Goal: Transaction & Acquisition: Purchase product/service

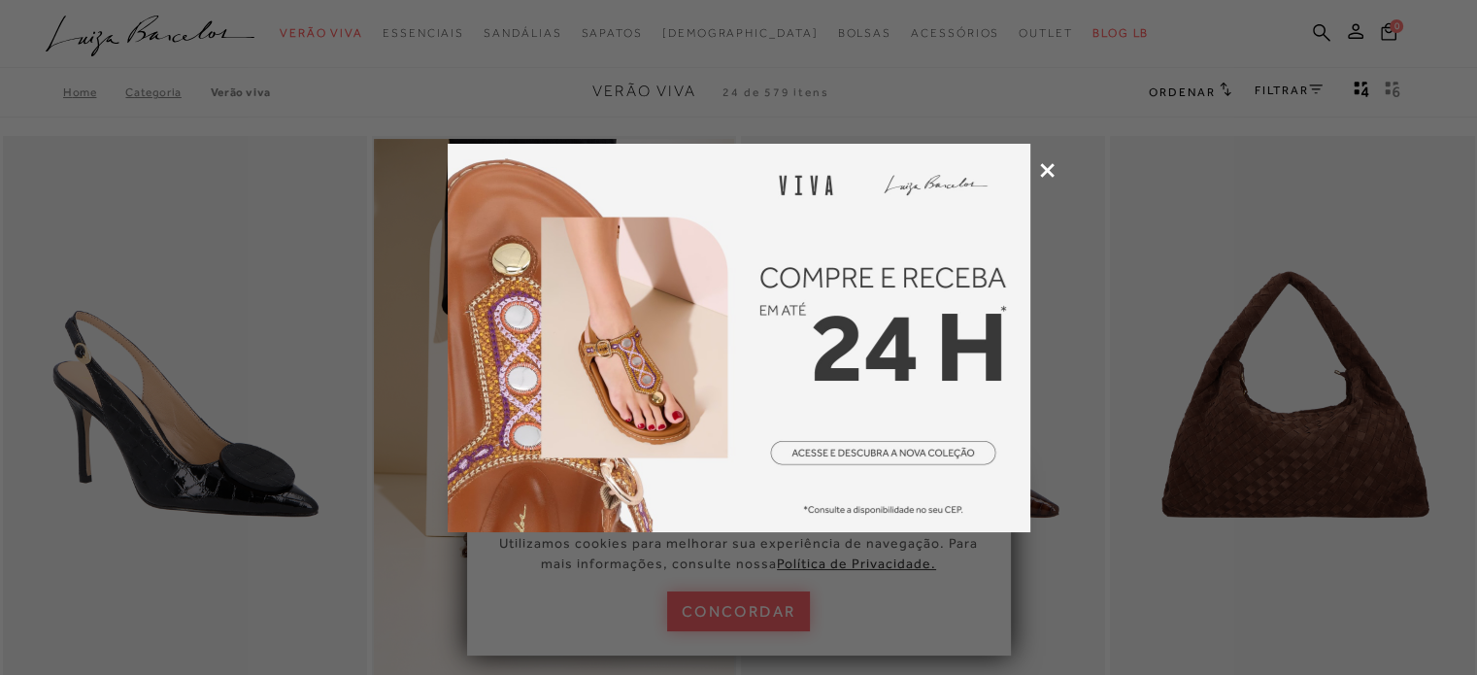
click at [1049, 163] on icon at bounding box center [1047, 170] width 15 height 15
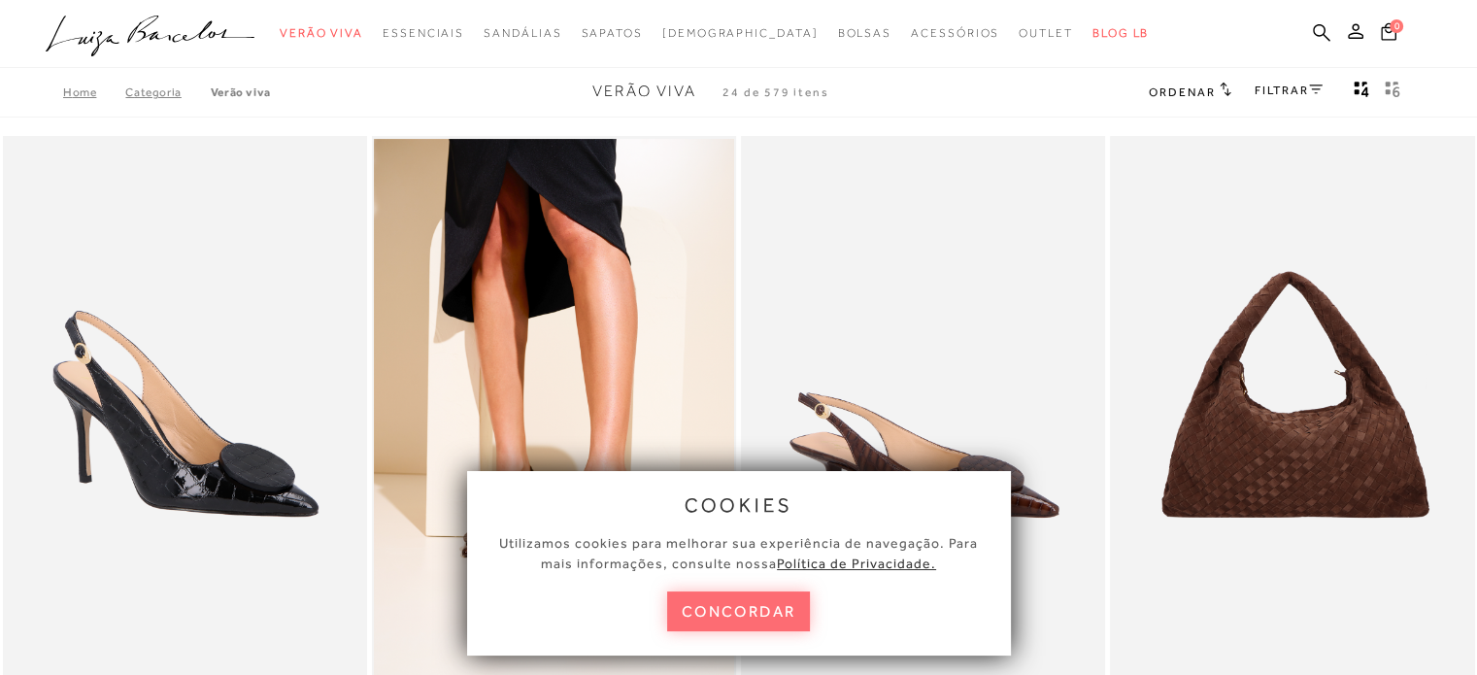
click at [715, 607] on button "concordar" at bounding box center [739, 611] width 144 height 40
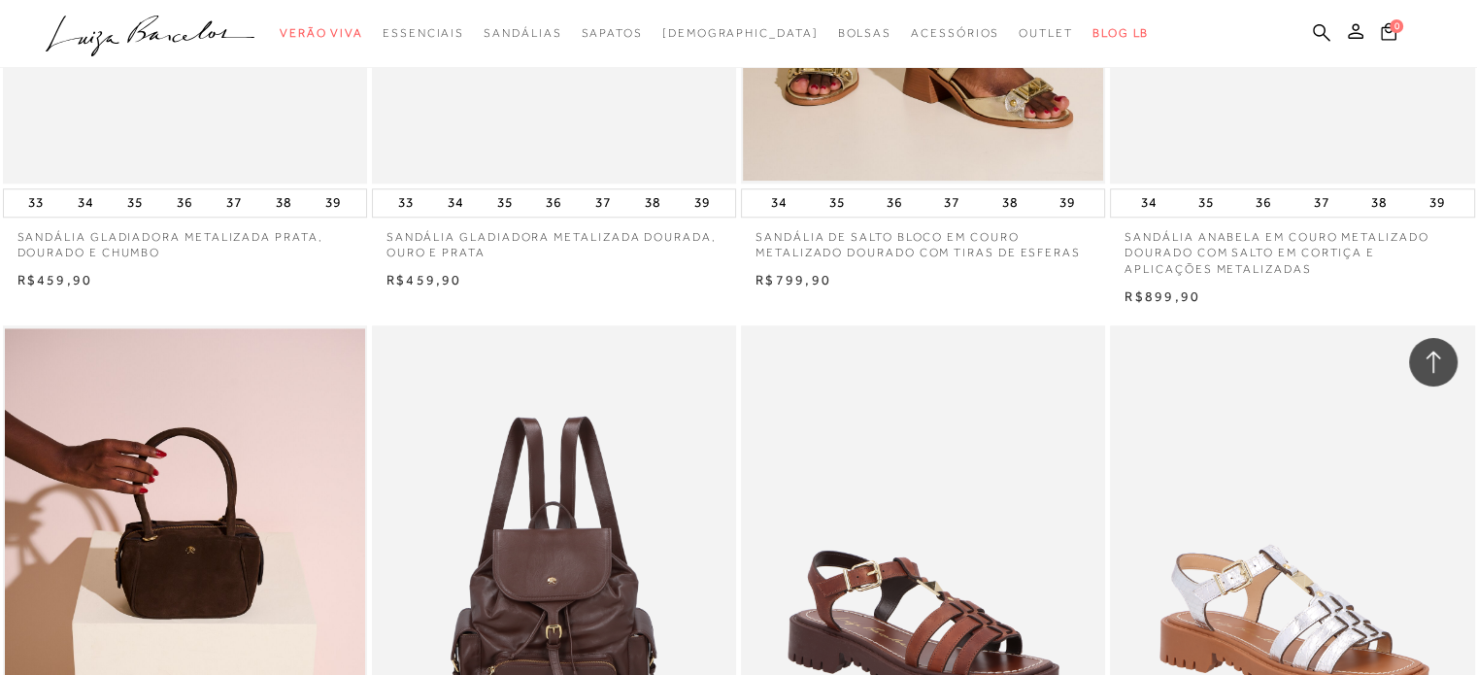
scroll to position [2233, 0]
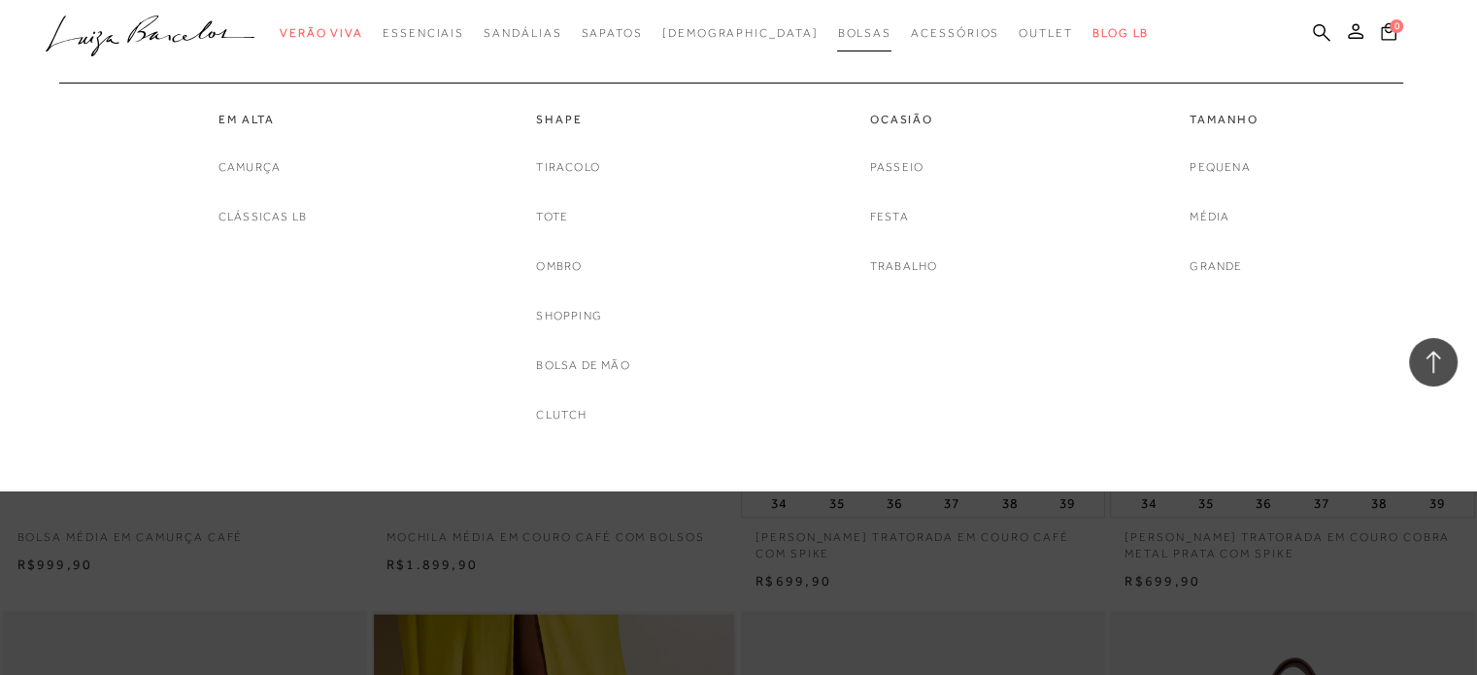
click at [837, 34] on span "Bolsas" at bounding box center [864, 33] width 54 height 14
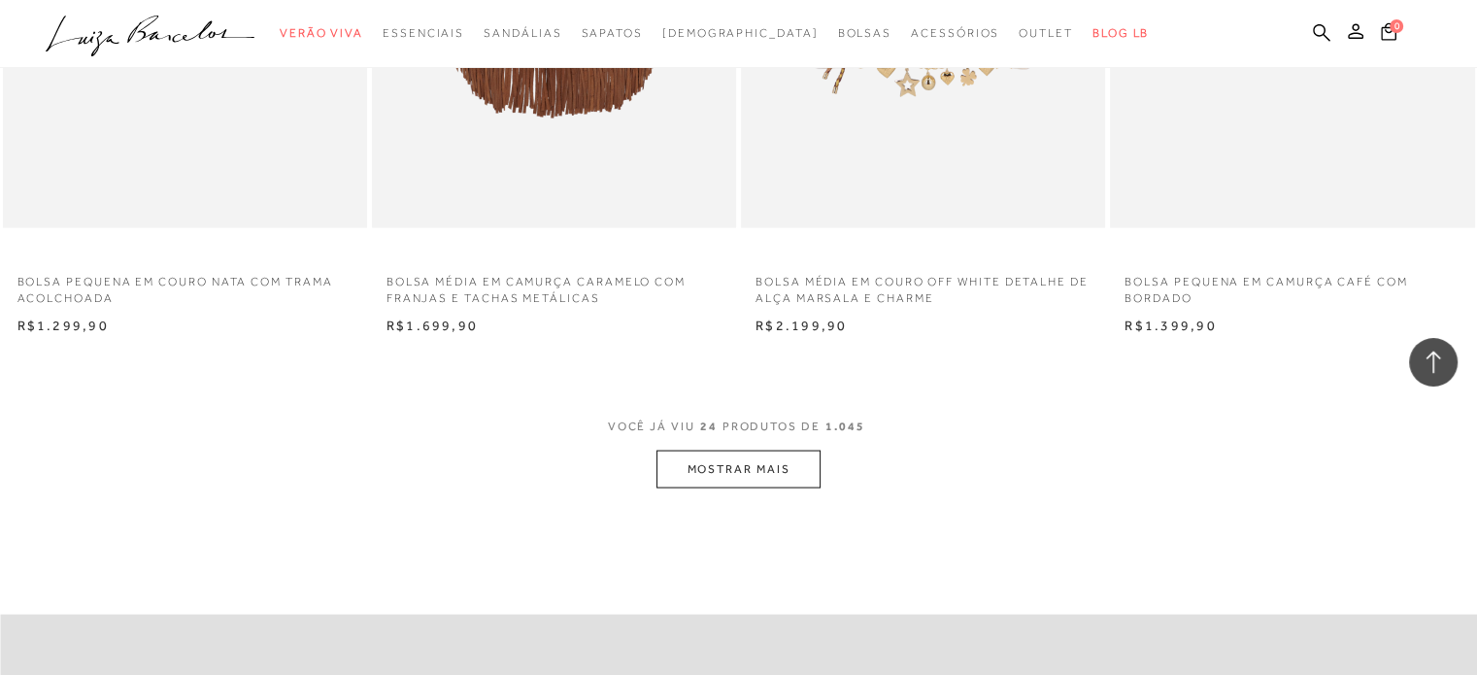
scroll to position [3981, 0]
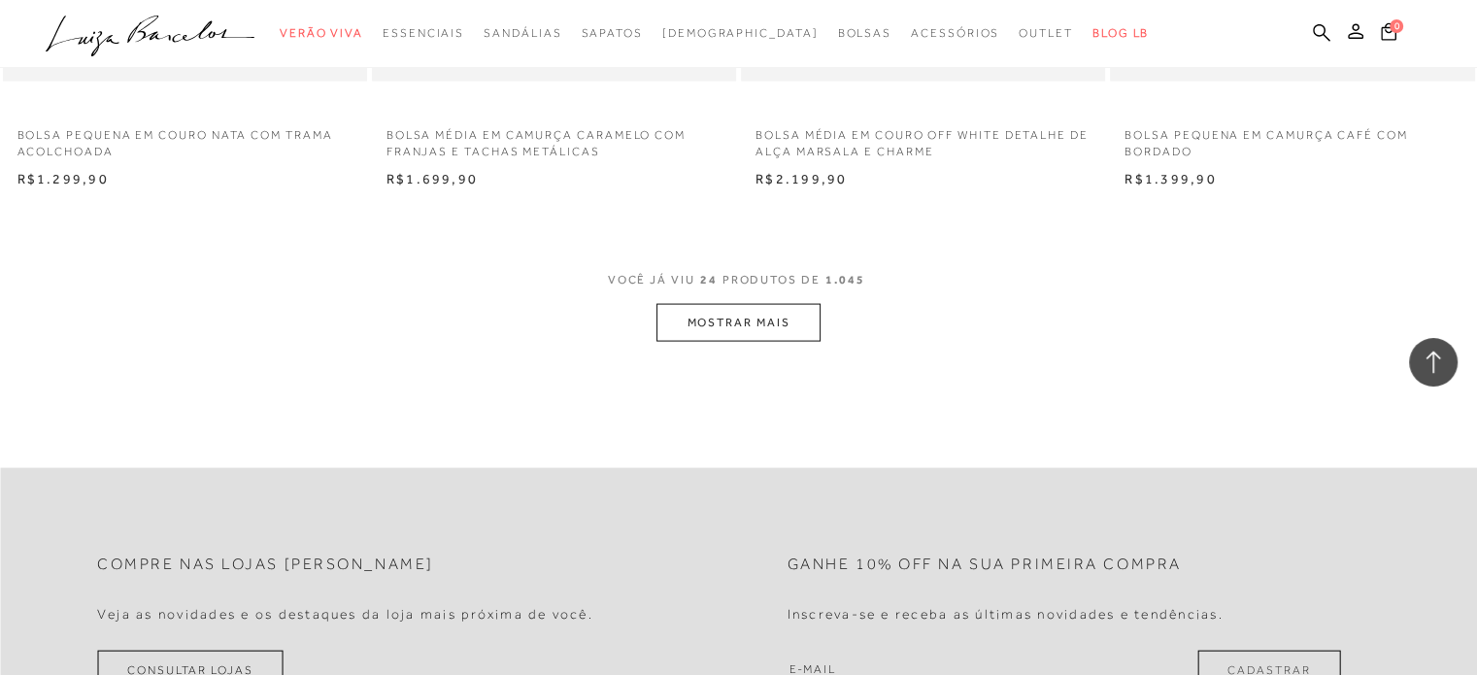
click at [796, 330] on button "MOSTRAR MAIS" at bounding box center [737, 323] width 163 height 38
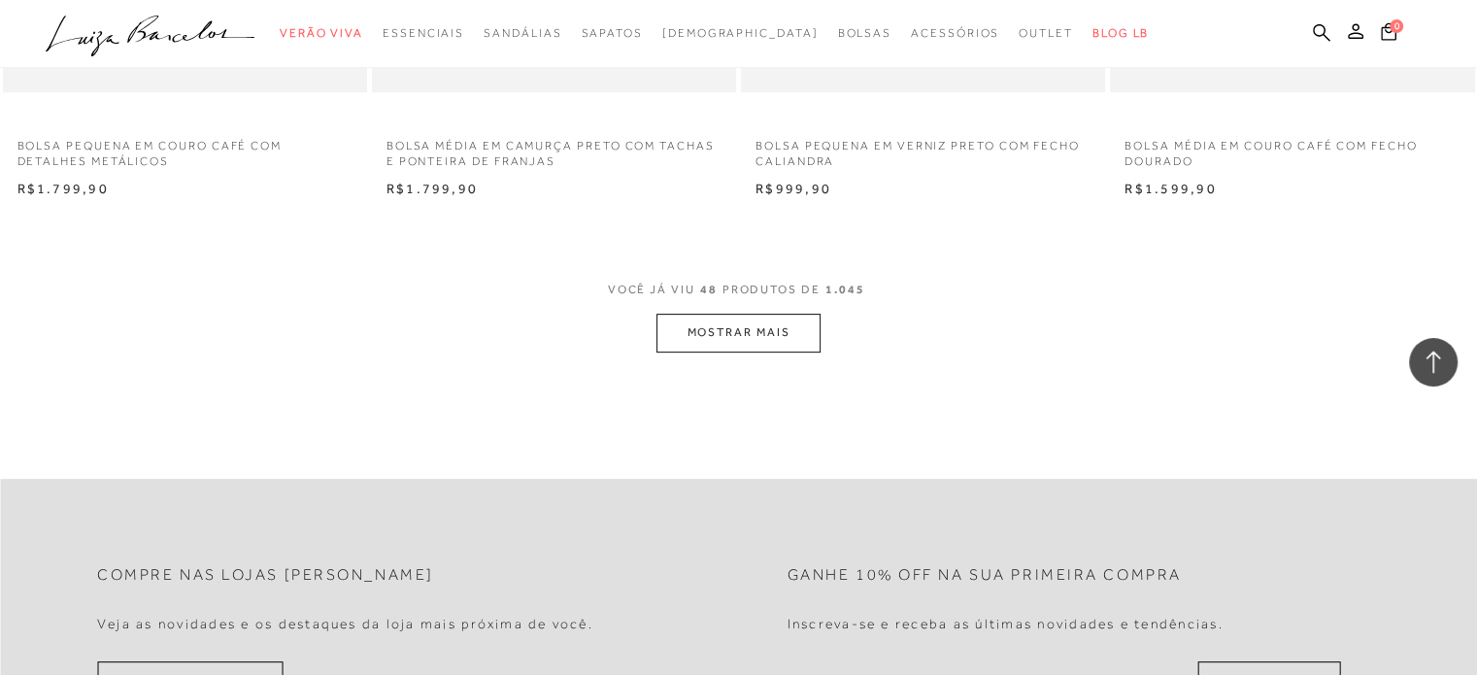
scroll to position [8058, 0]
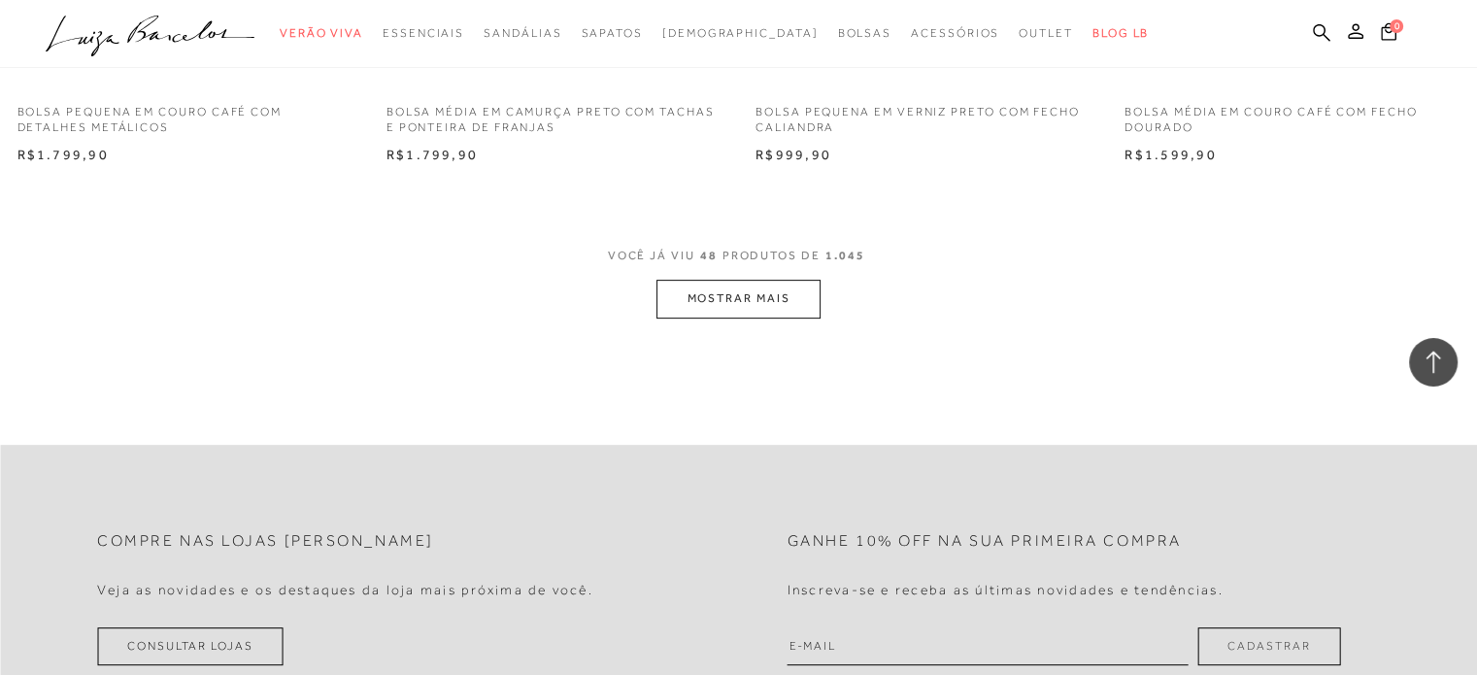
click at [766, 314] on button "MOSTRAR MAIS" at bounding box center [737, 299] width 163 height 38
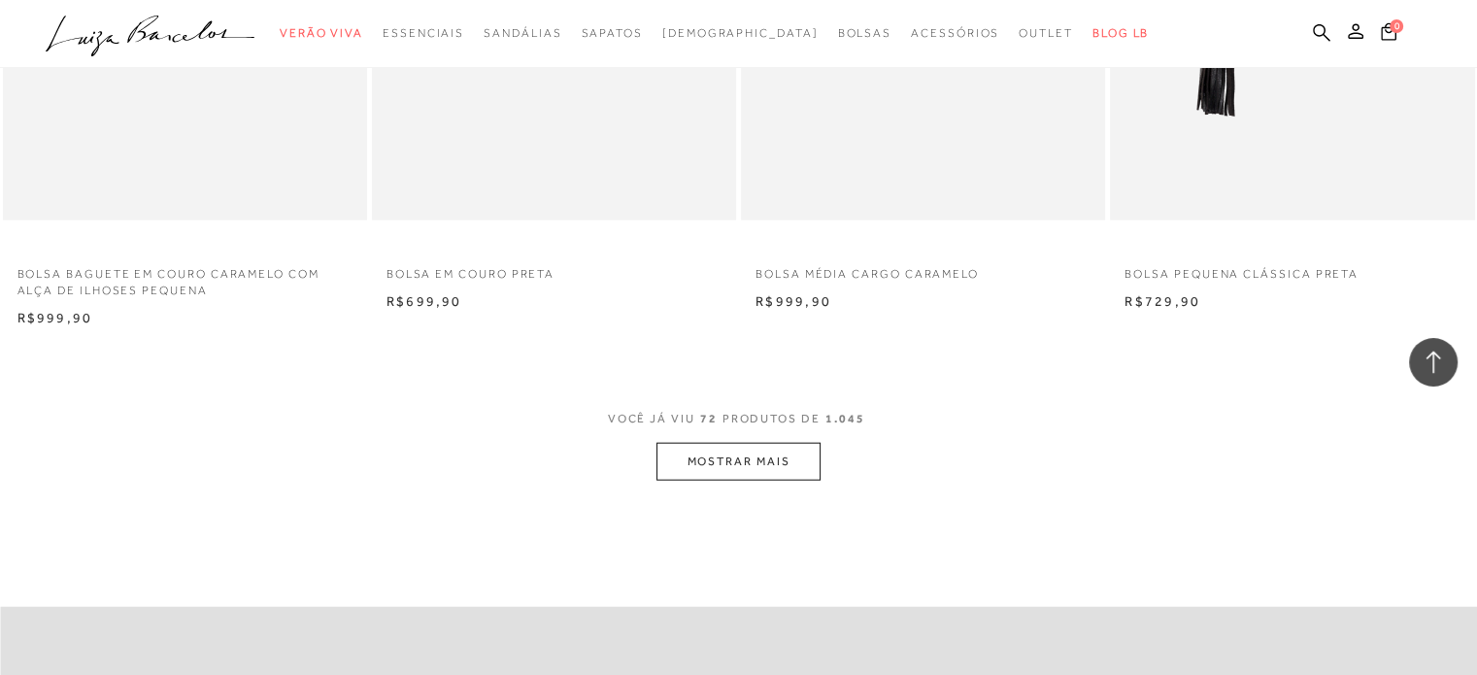
scroll to position [11942, 0]
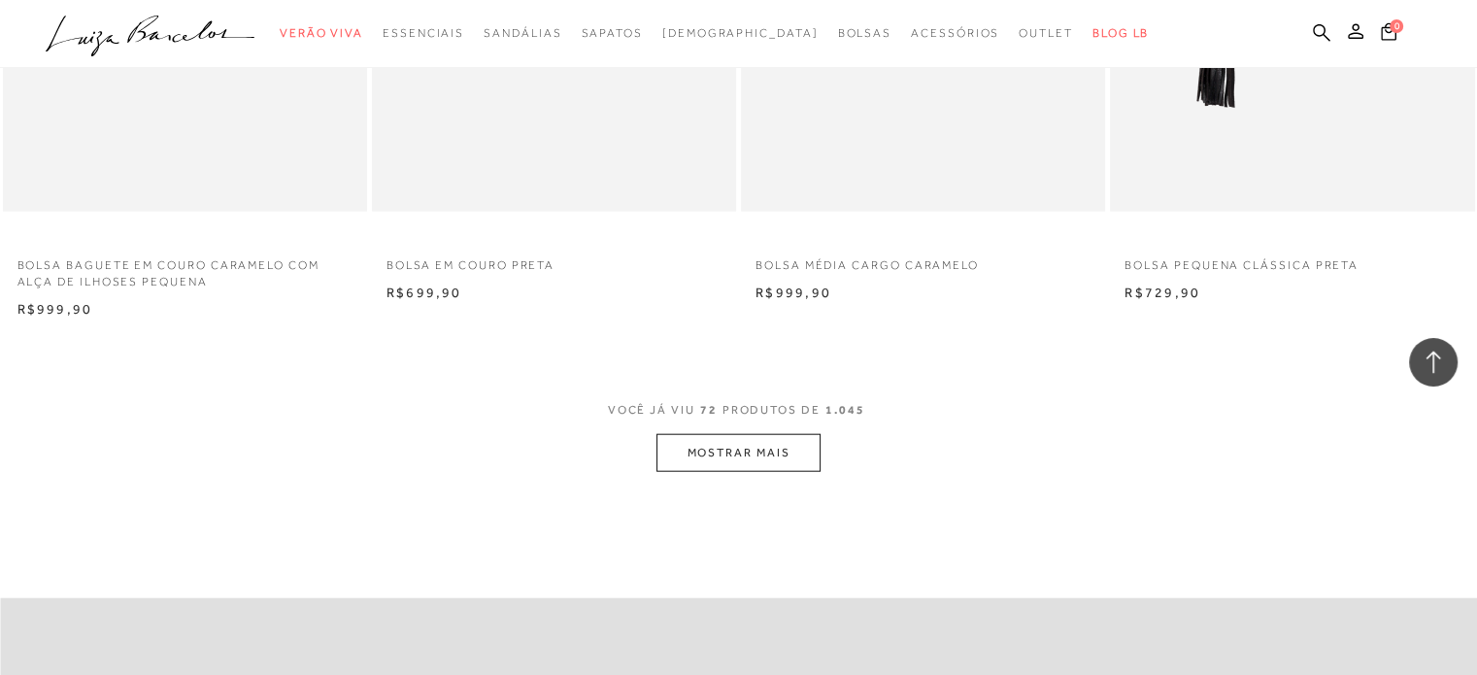
click at [808, 452] on button "MOSTRAR MAIS" at bounding box center [737, 453] width 163 height 38
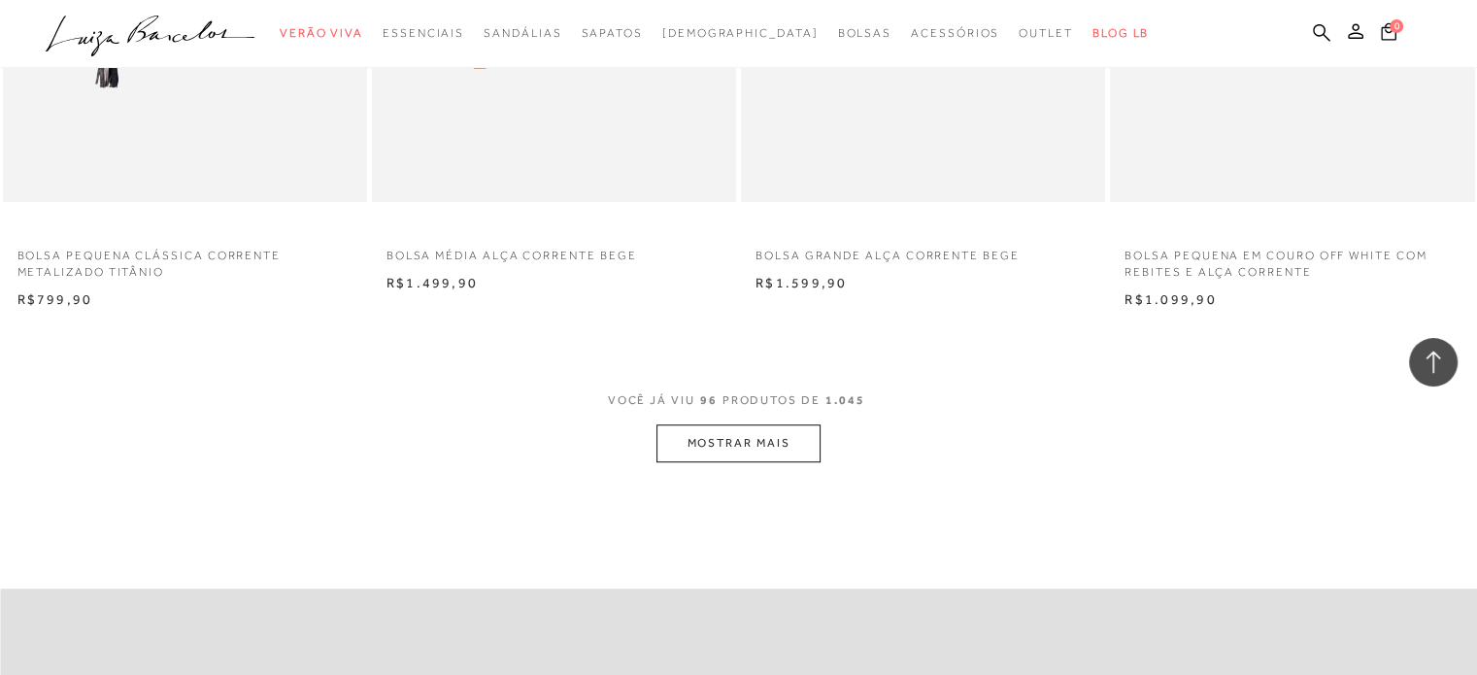
scroll to position [16019, 0]
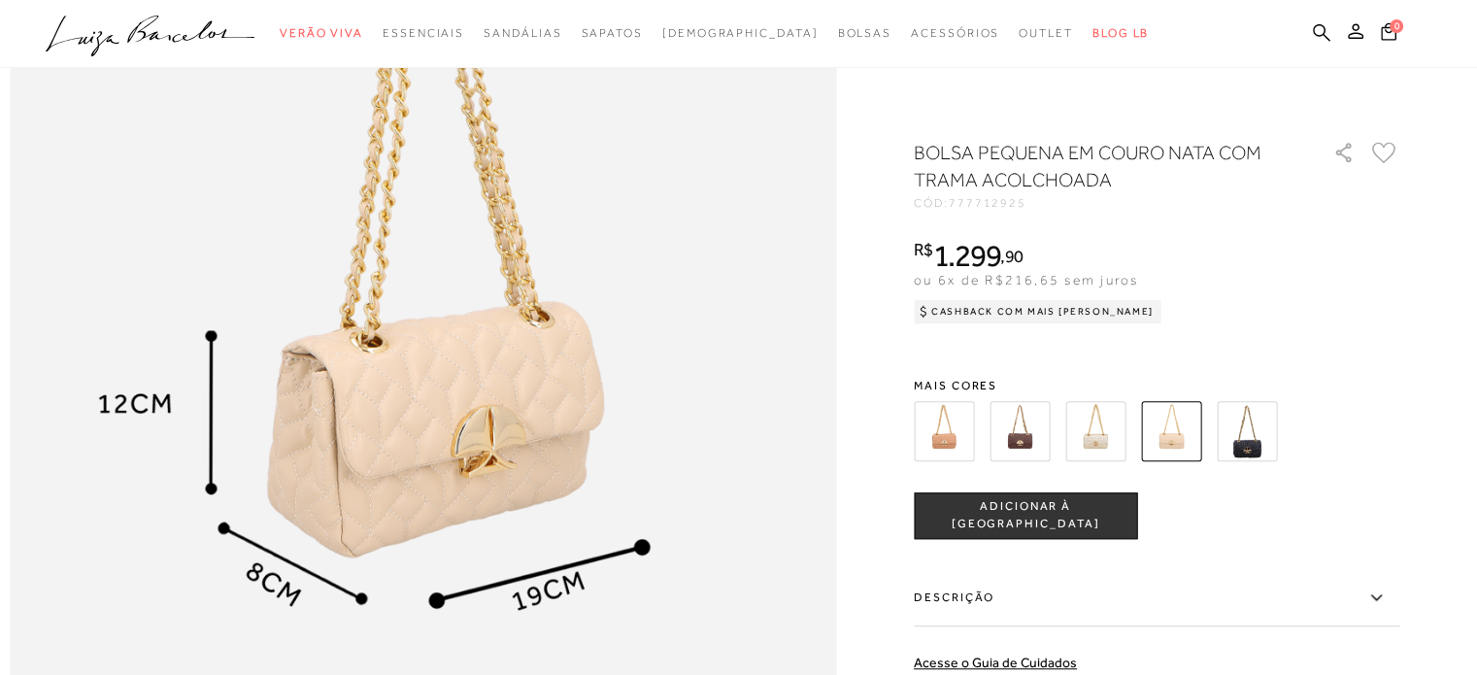
scroll to position [1456, 0]
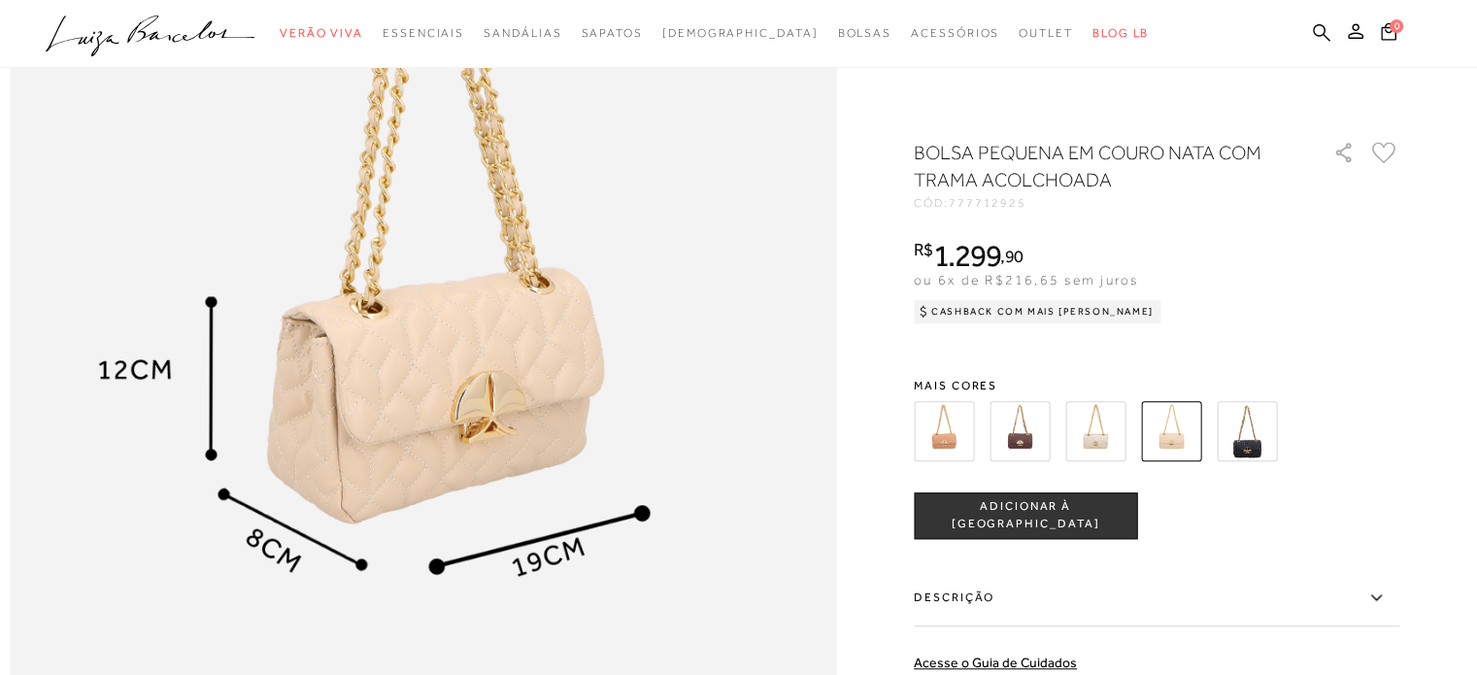
click at [1256, 450] on img at bounding box center [1246, 431] width 60 height 60
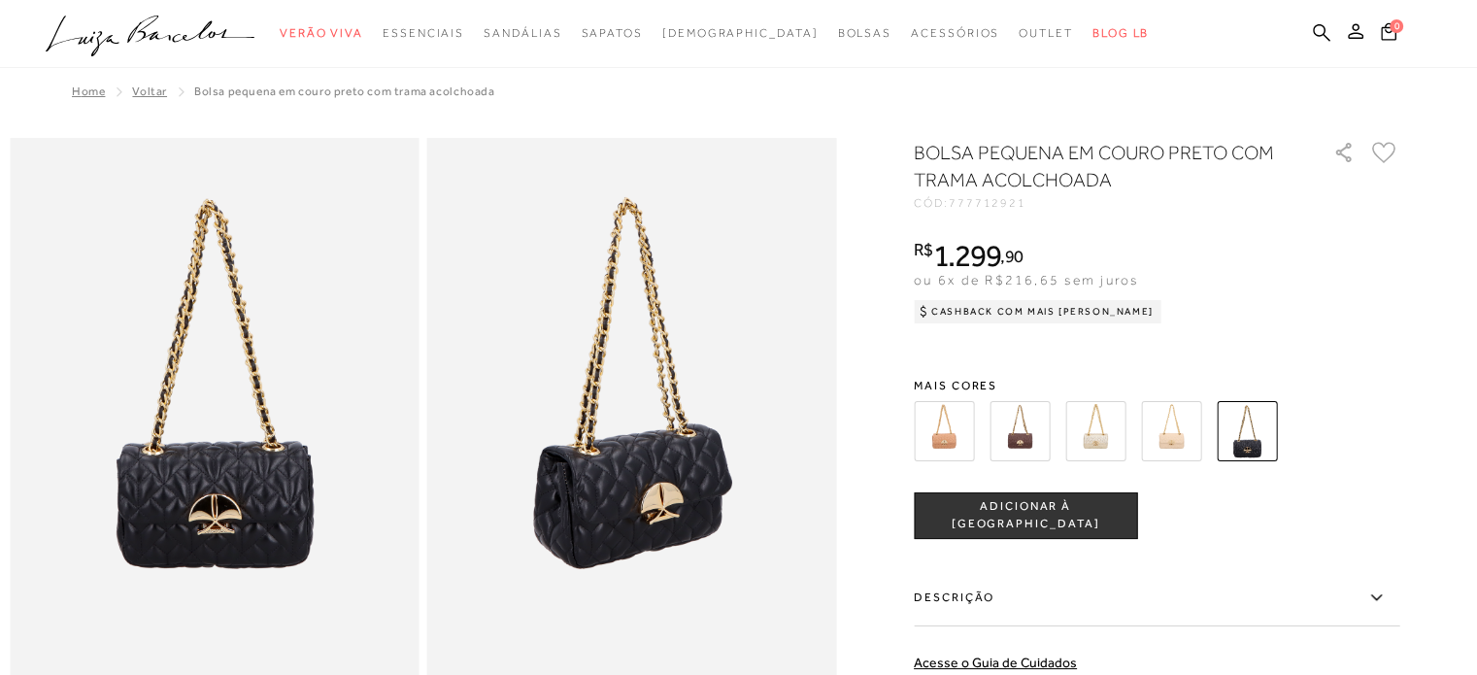
click at [1049, 433] on img at bounding box center [1019, 431] width 60 height 60
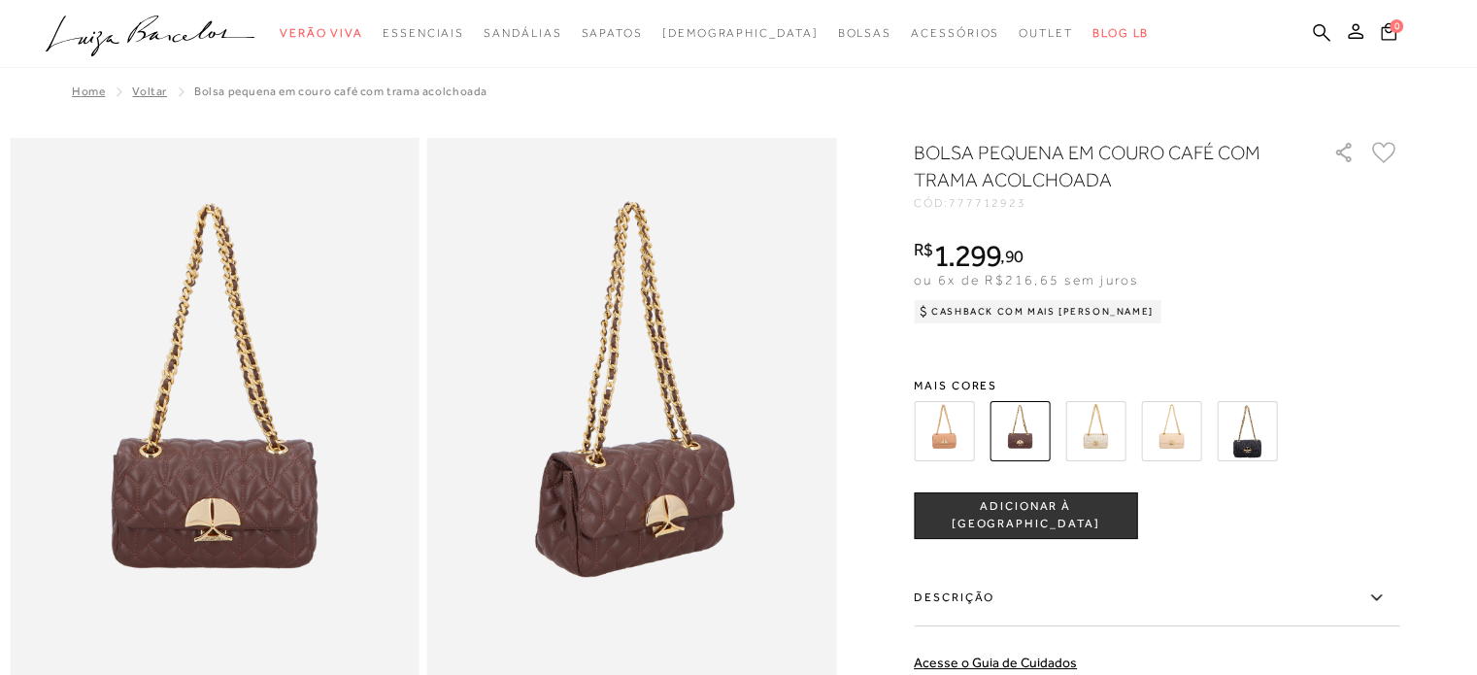
click at [936, 435] on img at bounding box center [944, 431] width 60 height 60
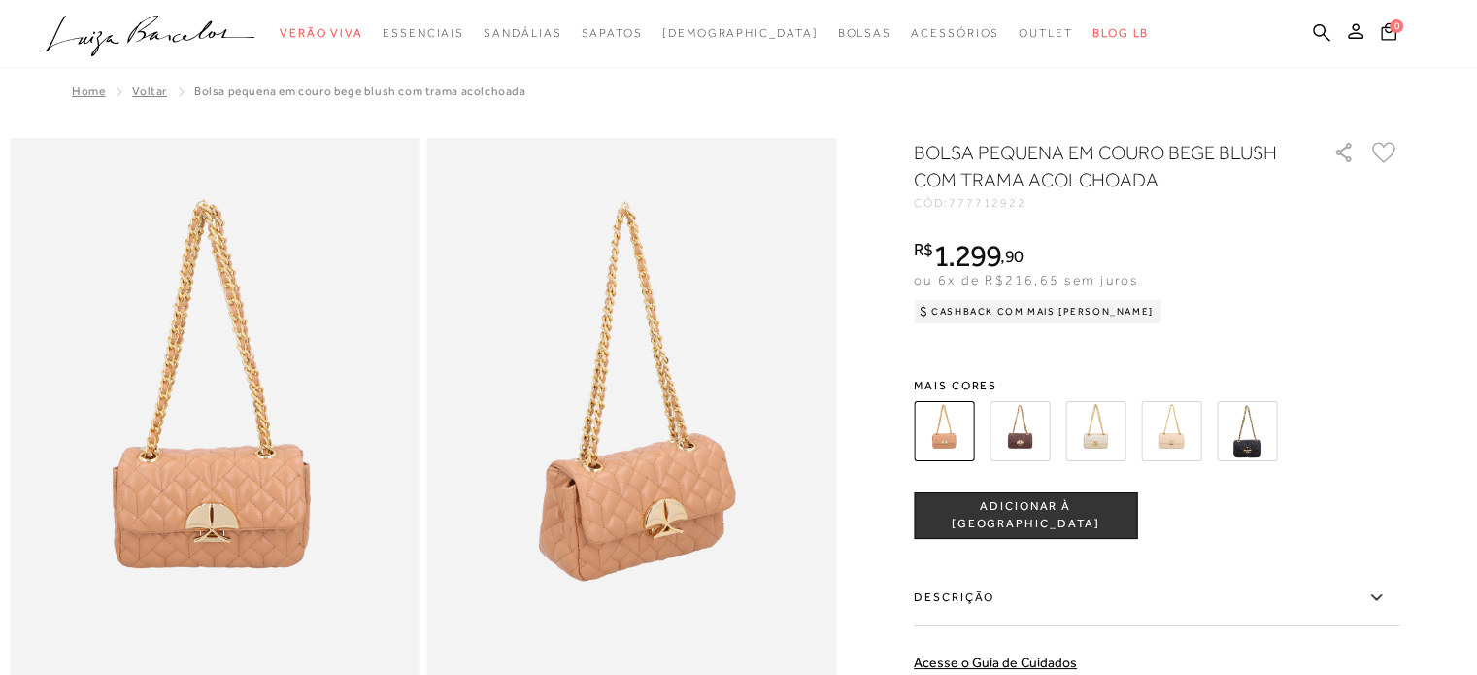
click at [1173, 434] on img at bounding box center [1171, 431] width 60 height 60
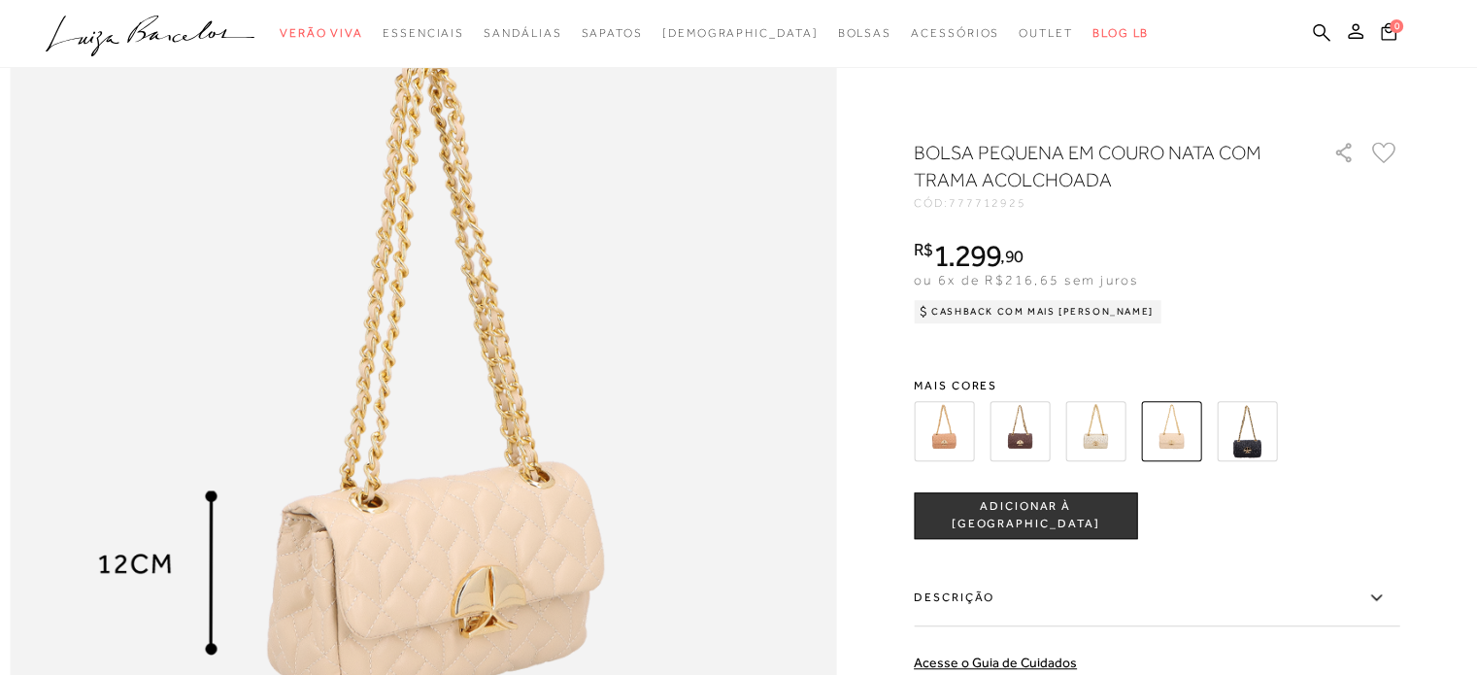
scroll to position [1359, 0]
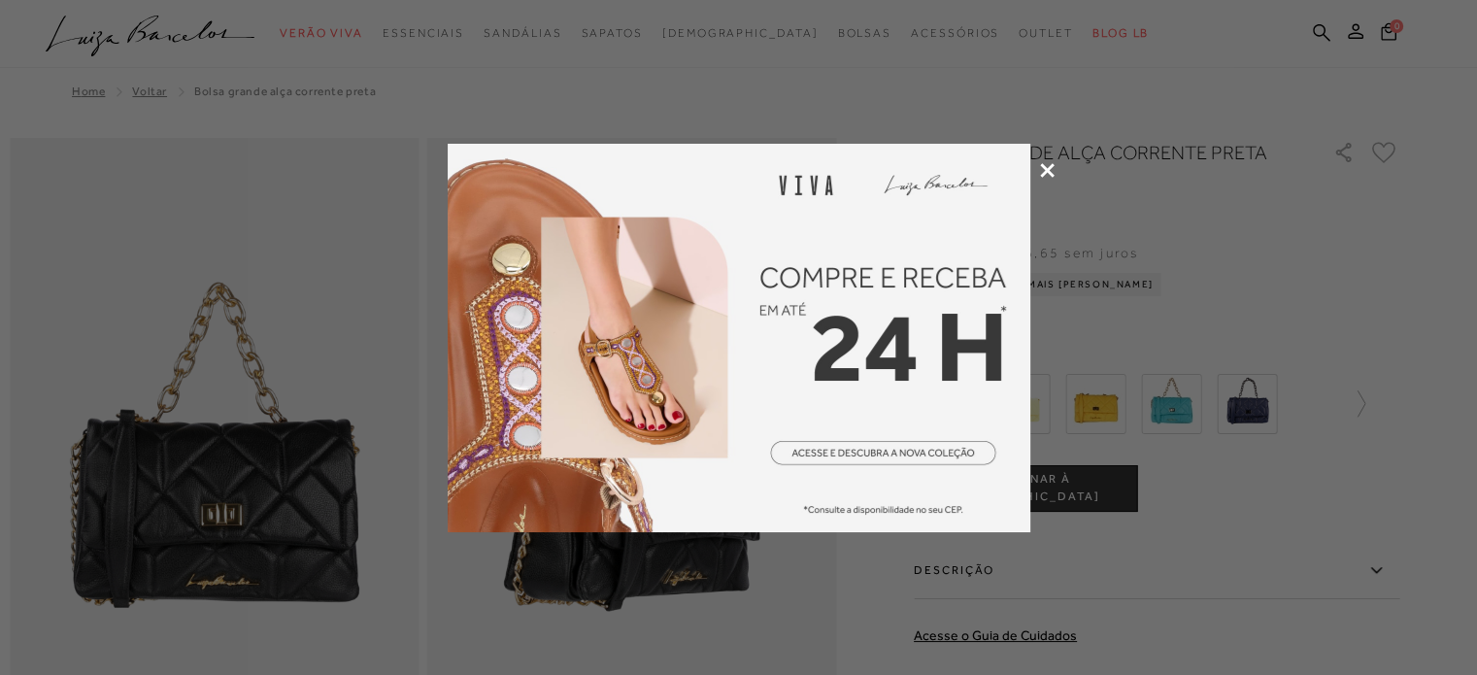
click at [1050, 173] on icon at bounding box center [1047, 170] width 15 height 15
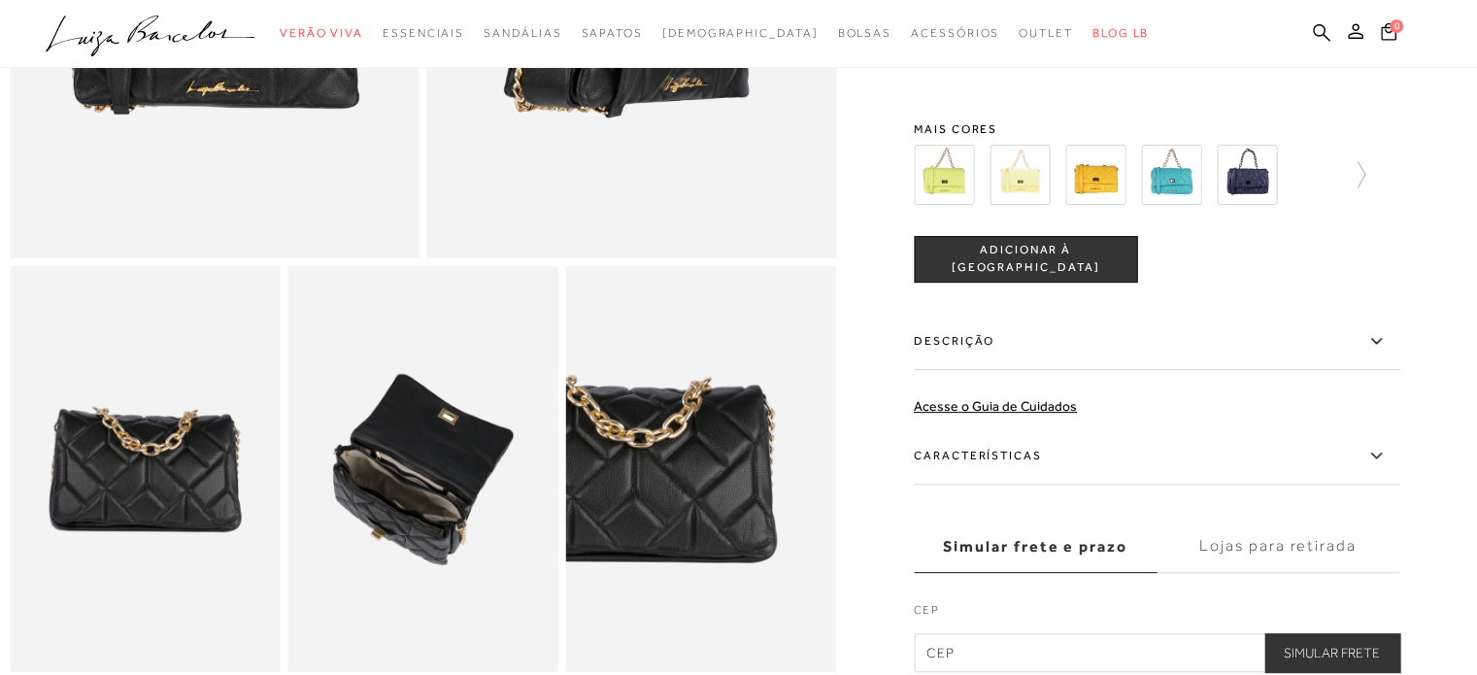
scroll to position [485, 0]
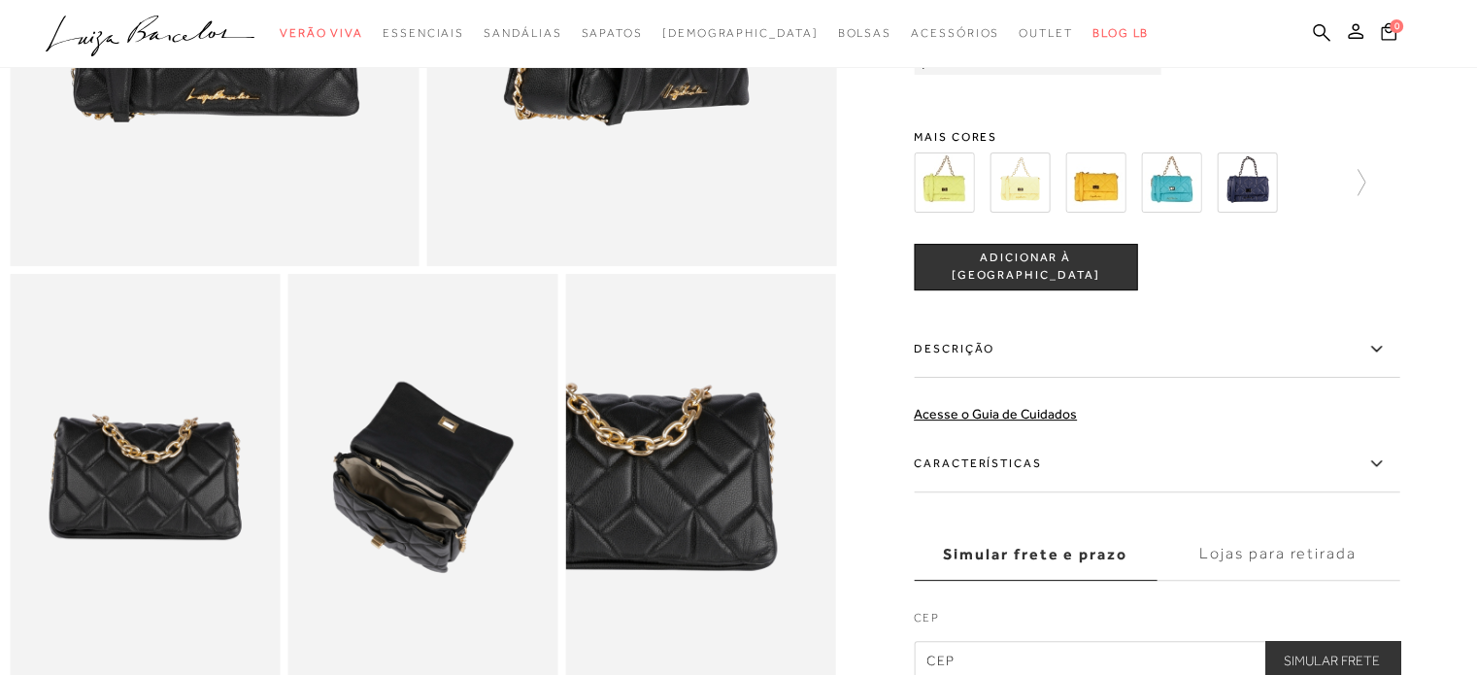
click at [1363, 480] on label "Características" at bounding box center [1156, 464] width 485 height 56
click at [0, 0] on input "Características" at bounding box center [0, 0] width 0 height 0
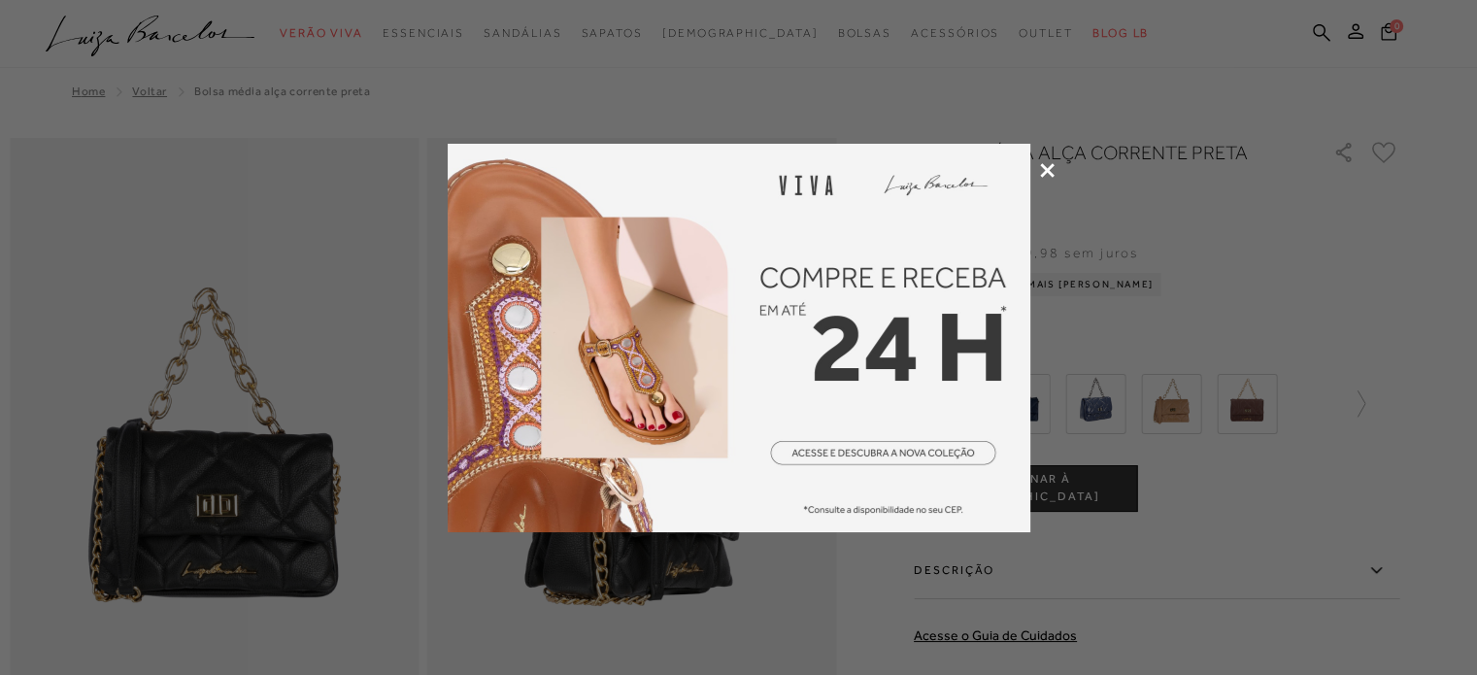
click at [1045, 174] on icon at bounding box center [1047, 170] width 15 height 15
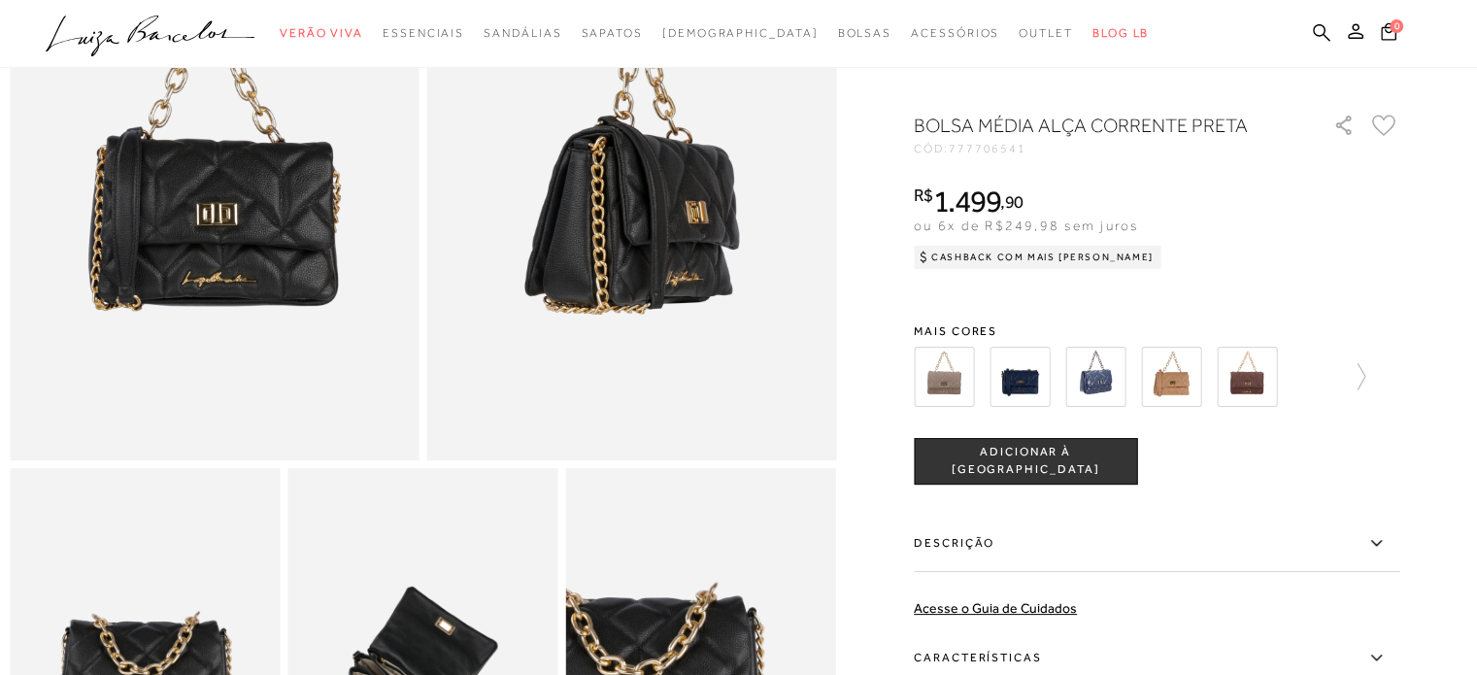
scroll to position [485, 0]
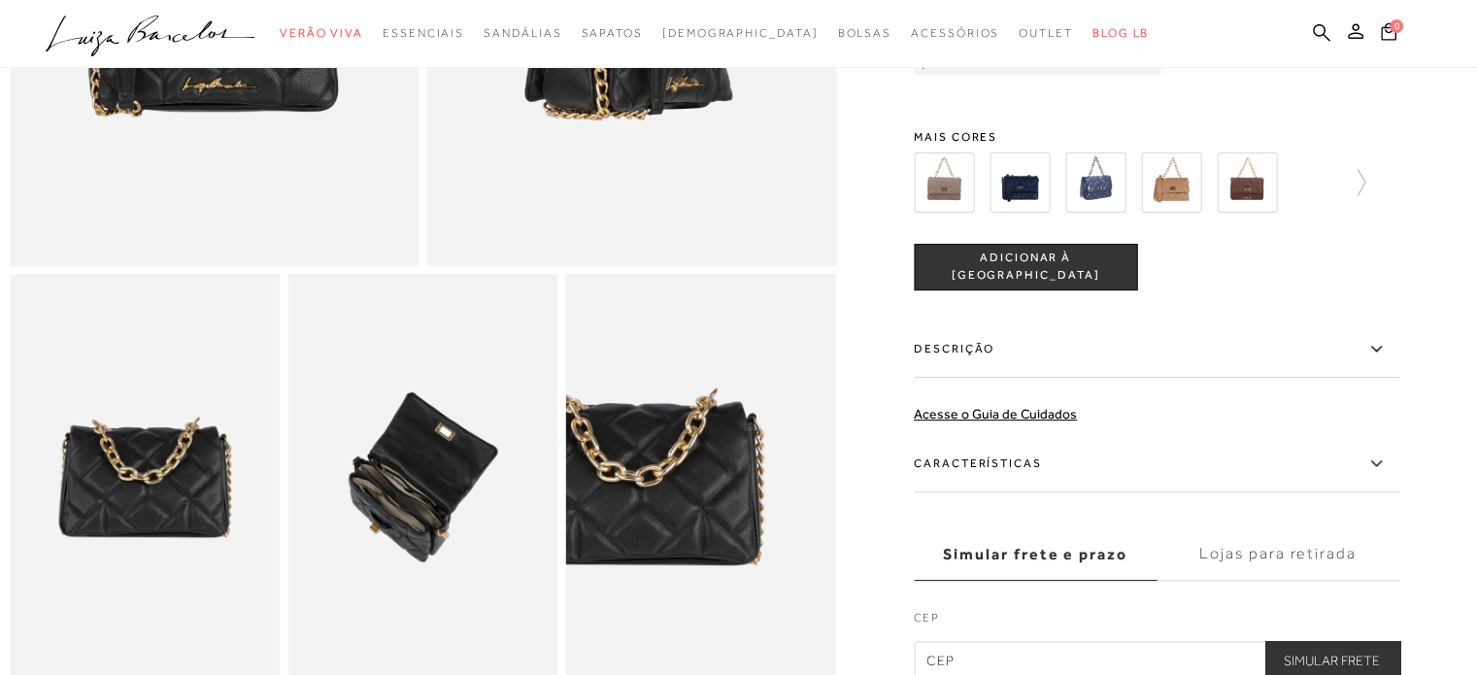
click at [1257, 488] on label "Características" at bounding box center [1156, 464] width 485 height 56
click at [0, 0] on input "Características" at bounding box center [0, 0] width 0 height 0
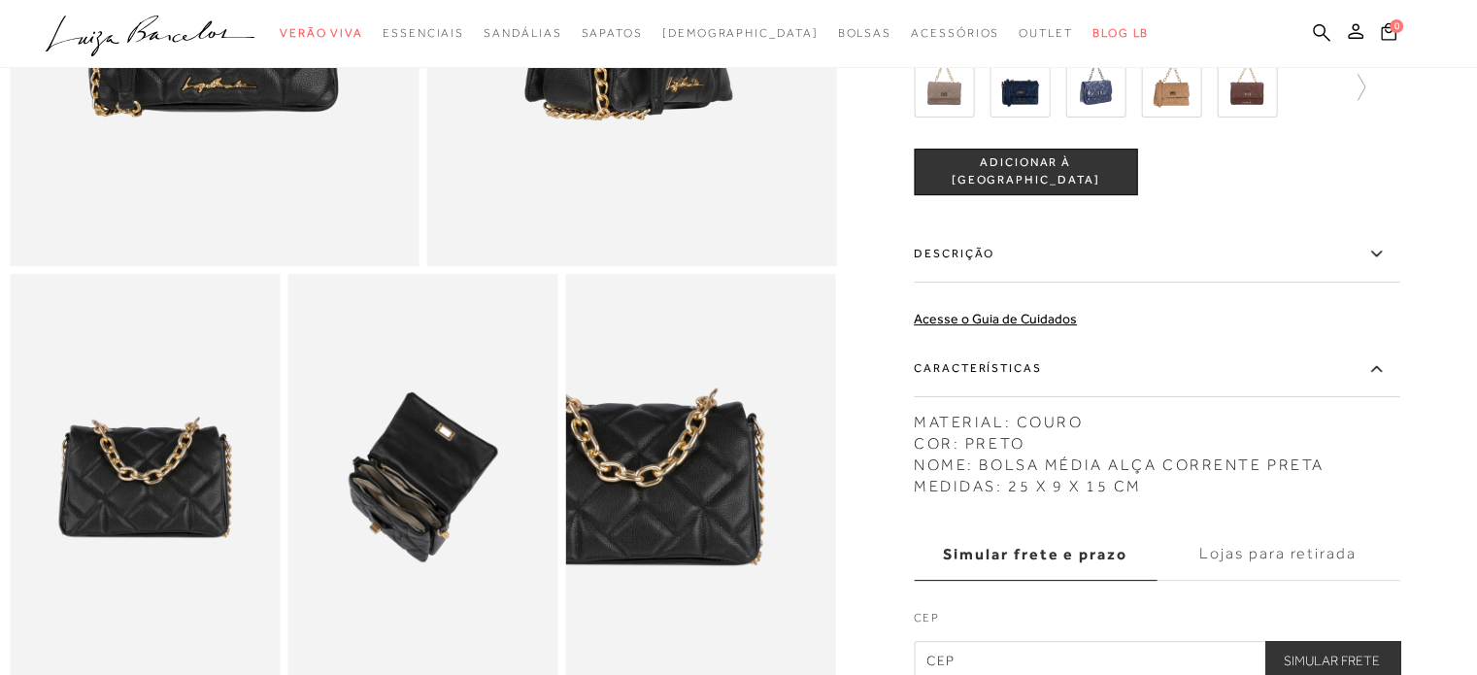
click at [404, 522] on img at bounding box center [422, 476] width 270 height 405
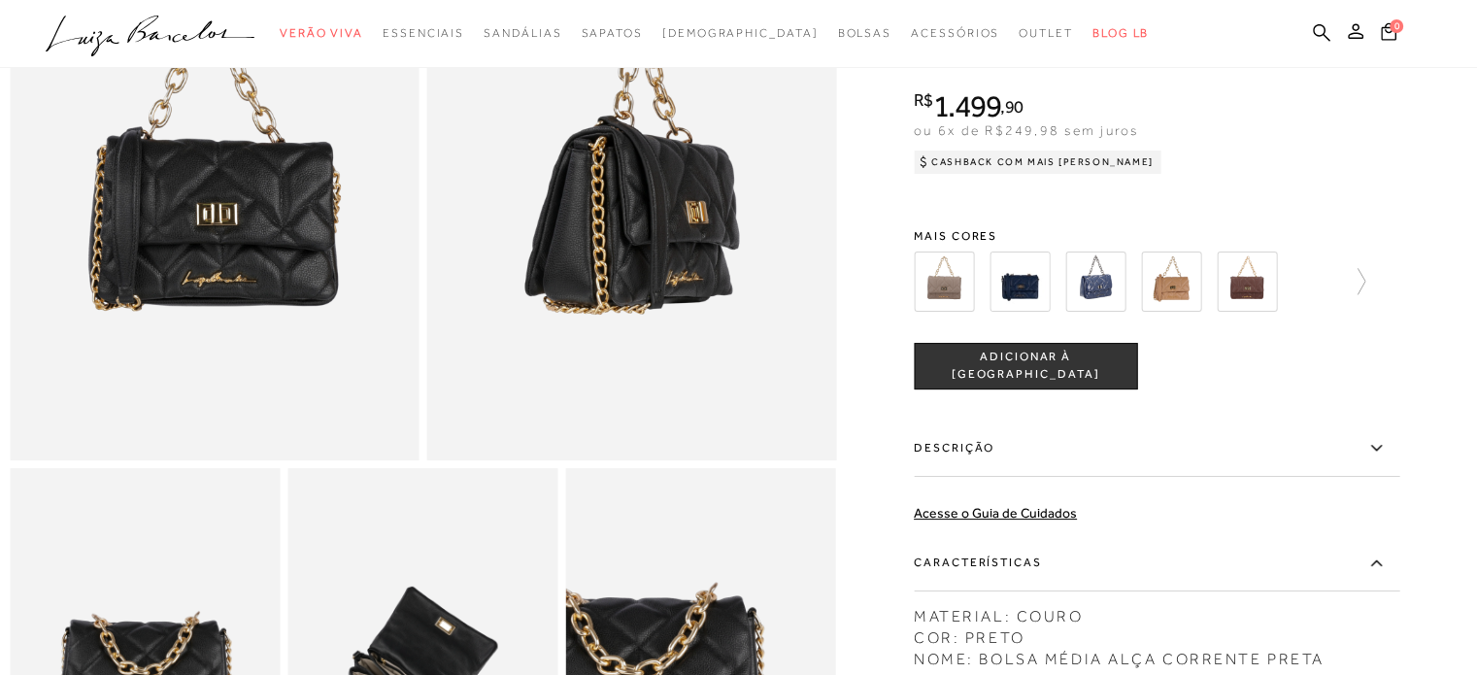
scroll to position [194, 0]
